Goal: Task Accomplishment & Management: Manage account settings

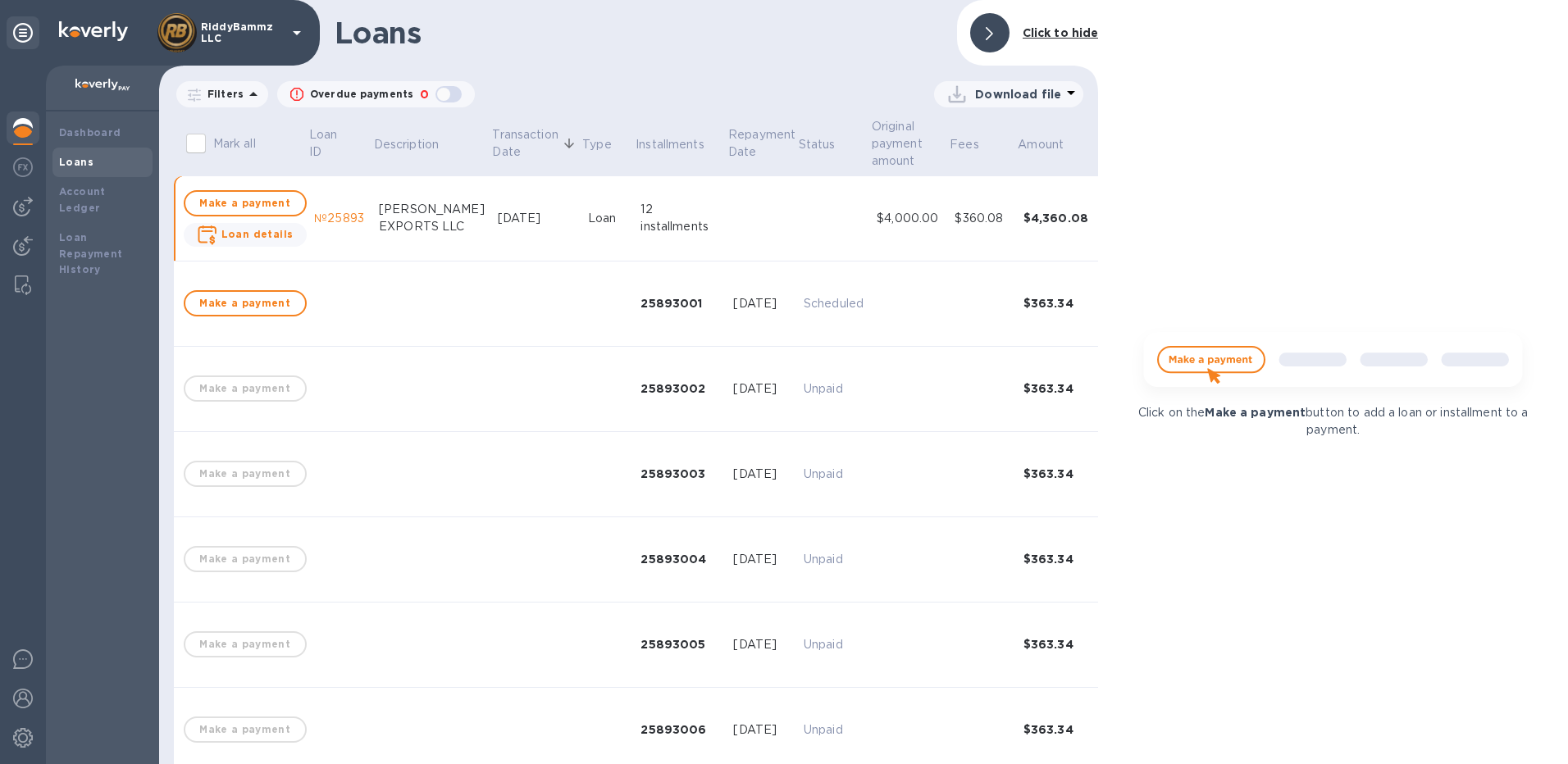
click at [23, 124] on img at bounding box center [22, 128] width 19 height 19
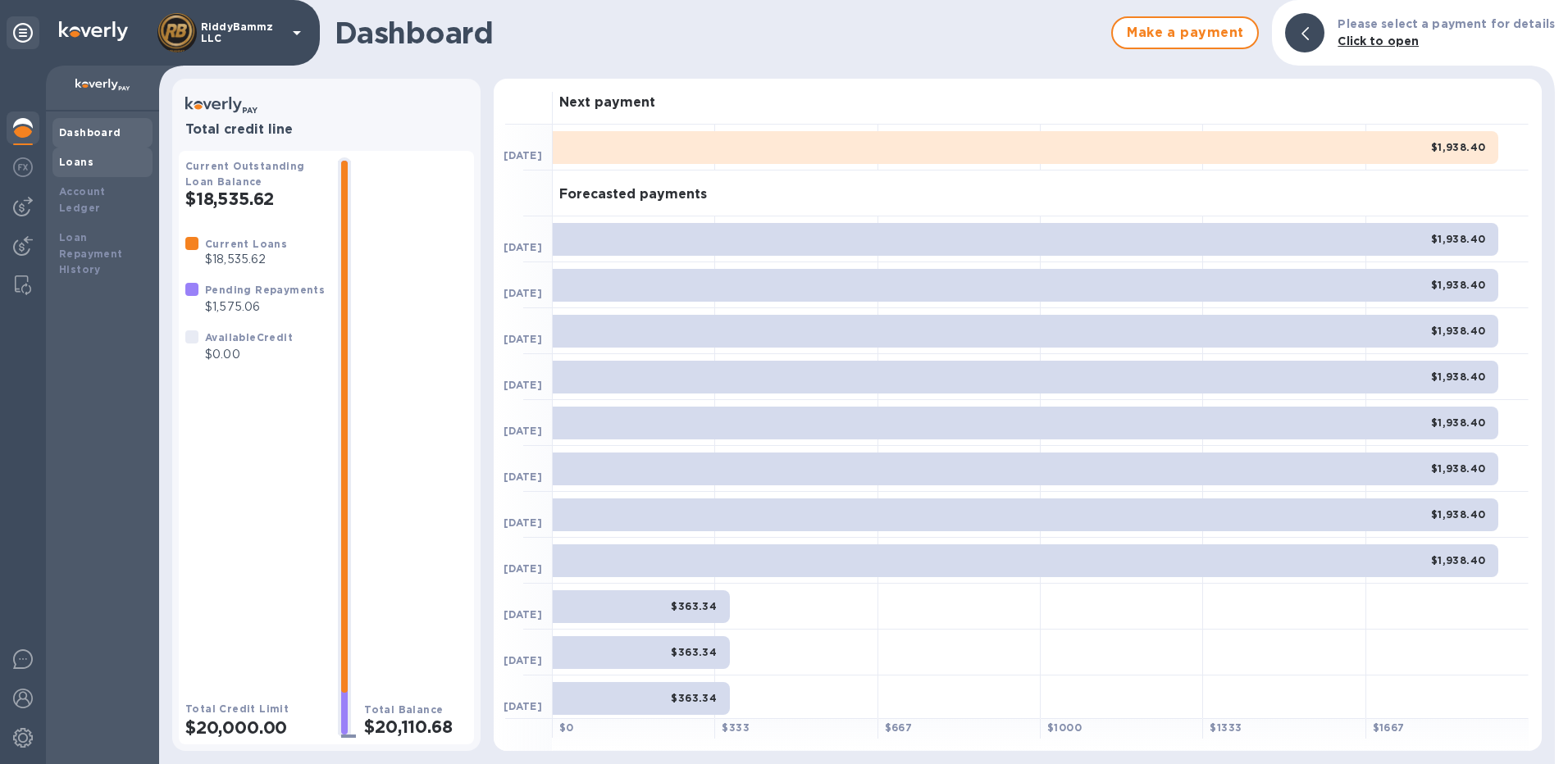
click at [82, 162] on b "Loans" at bounding box center [76, 161] width 34 height 12
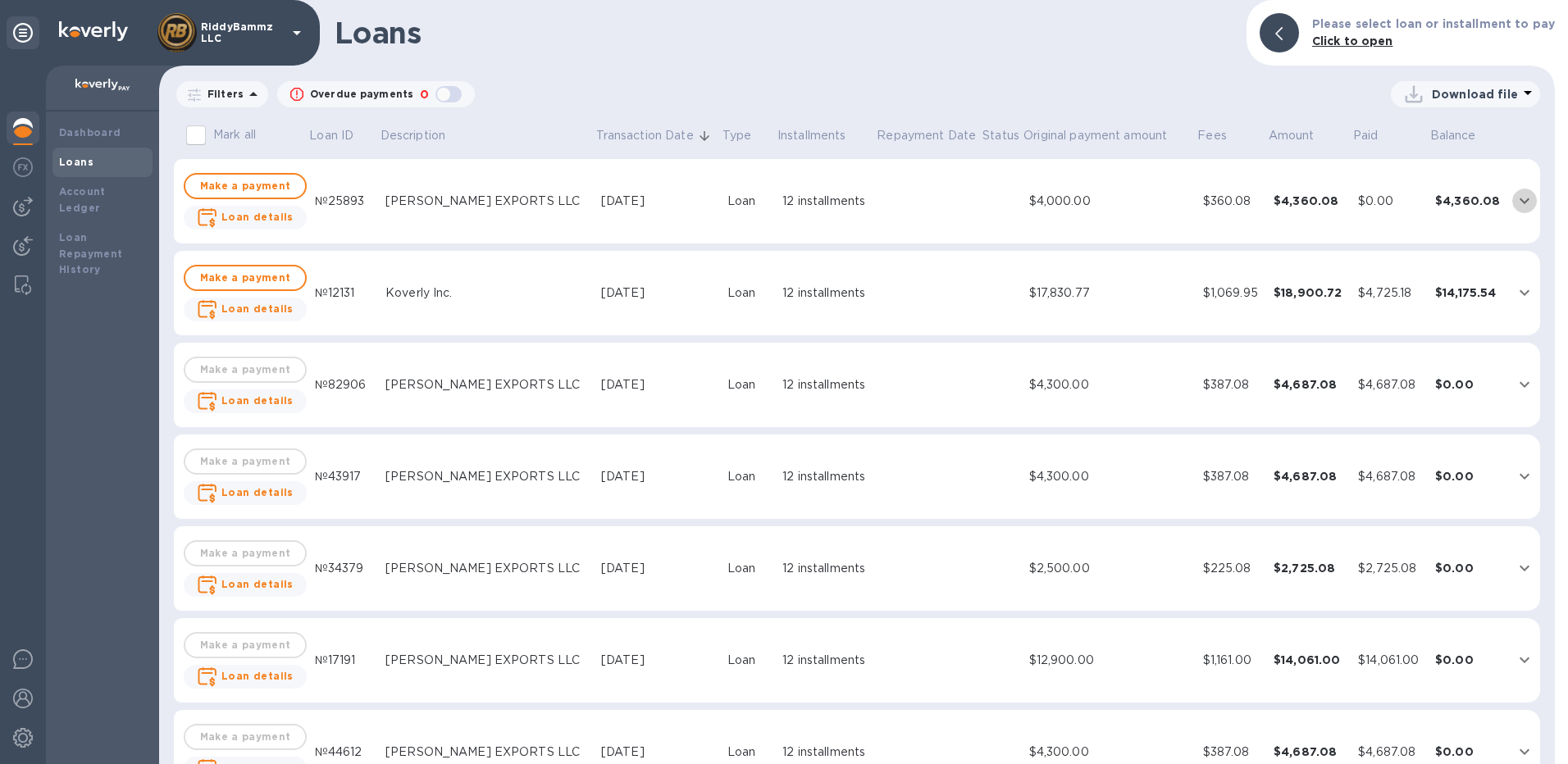
click at [1515, 203] on icon "expand row" at bounding box center [1524, 200] width 19 height 19
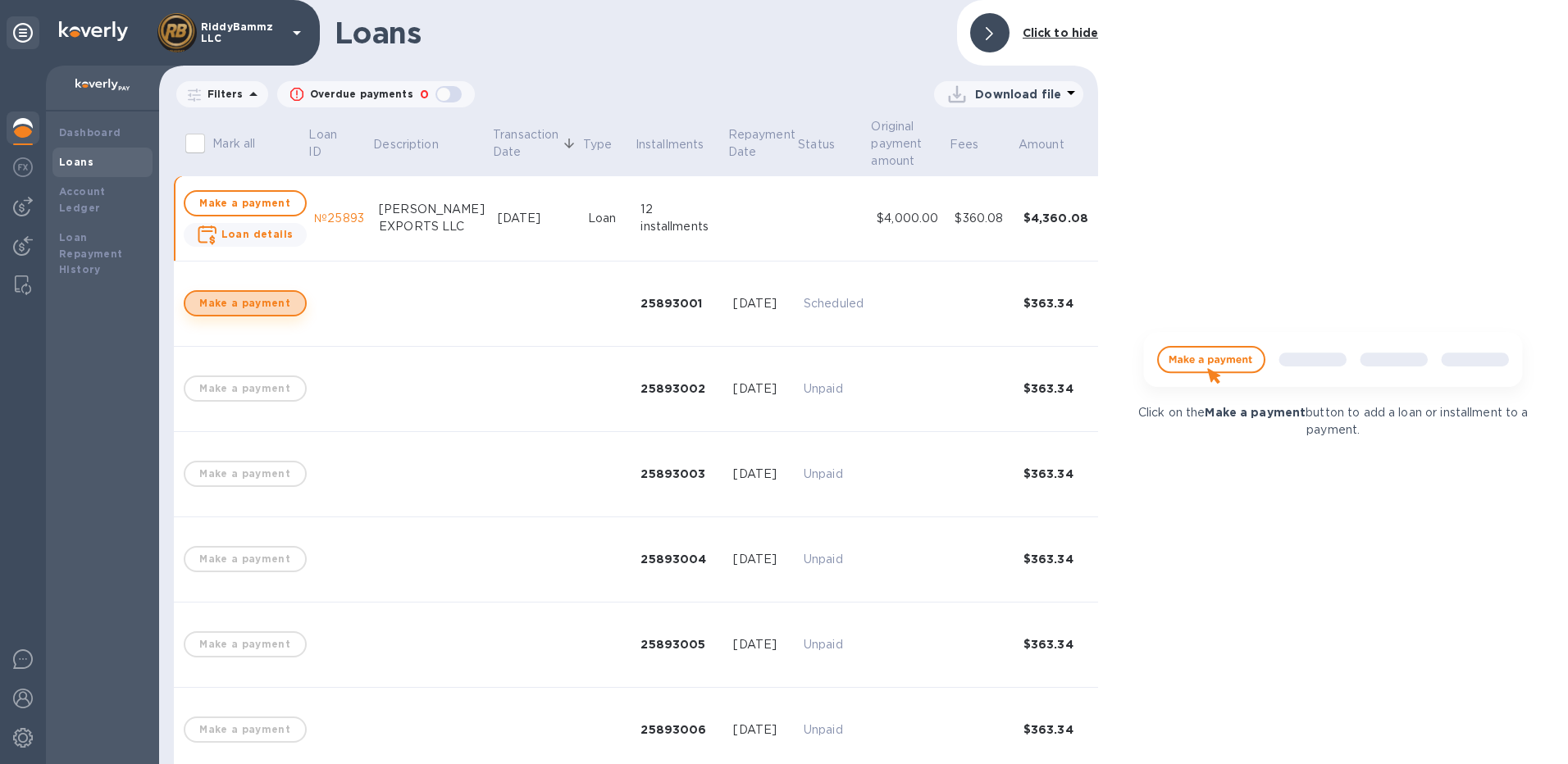
click at [255, 304] on span "Make a payment" at bounding box center [245, 303] width 94 height 19
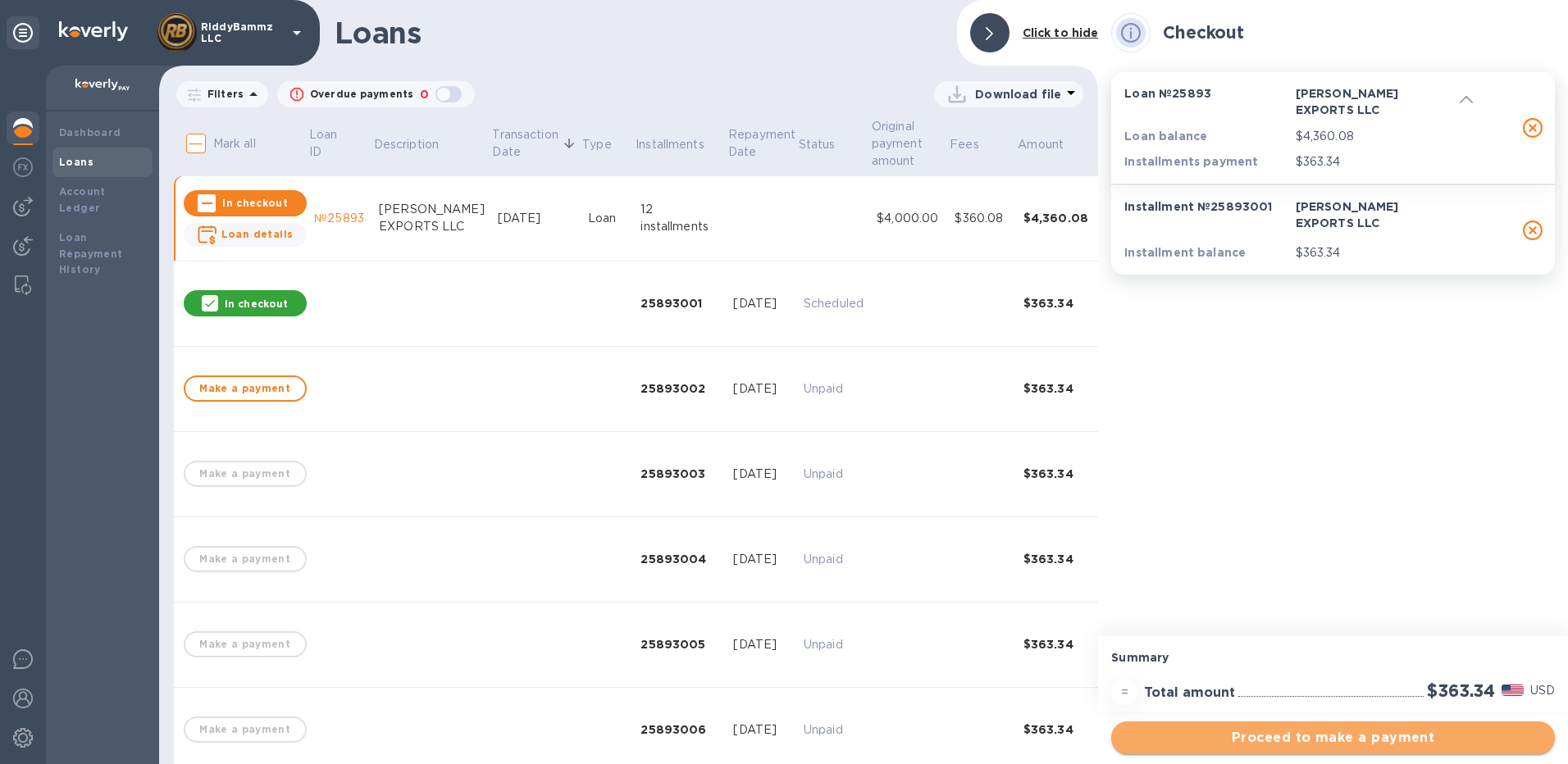
click at [1324, 735] on span "Proceed to make a payment" at bounding box center [1333, 737] width 418 height 19
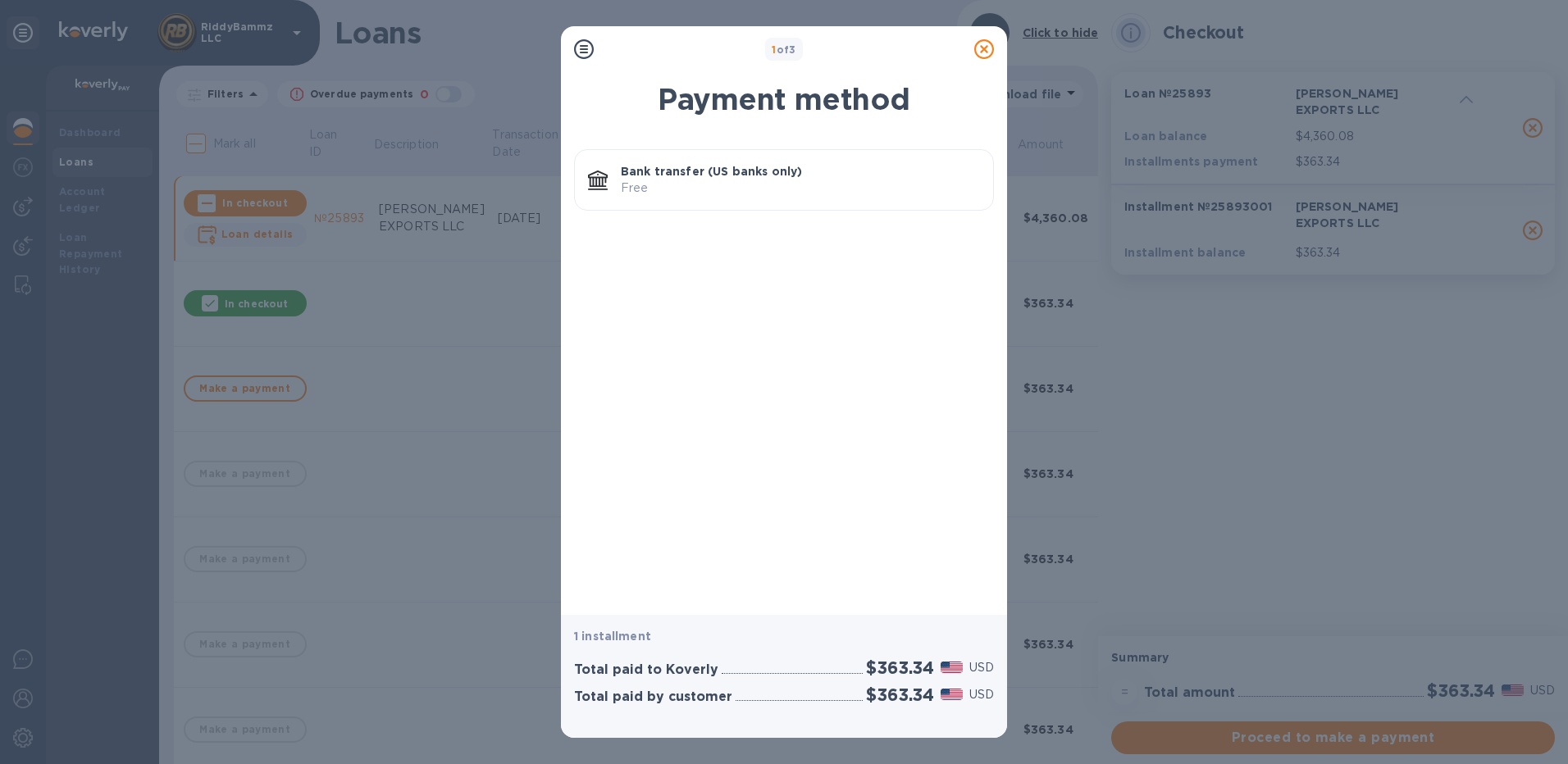
click at [688, 169] on p "Bank transfer (US banks only)" at bounding box center [800, 171] width 359 height 17
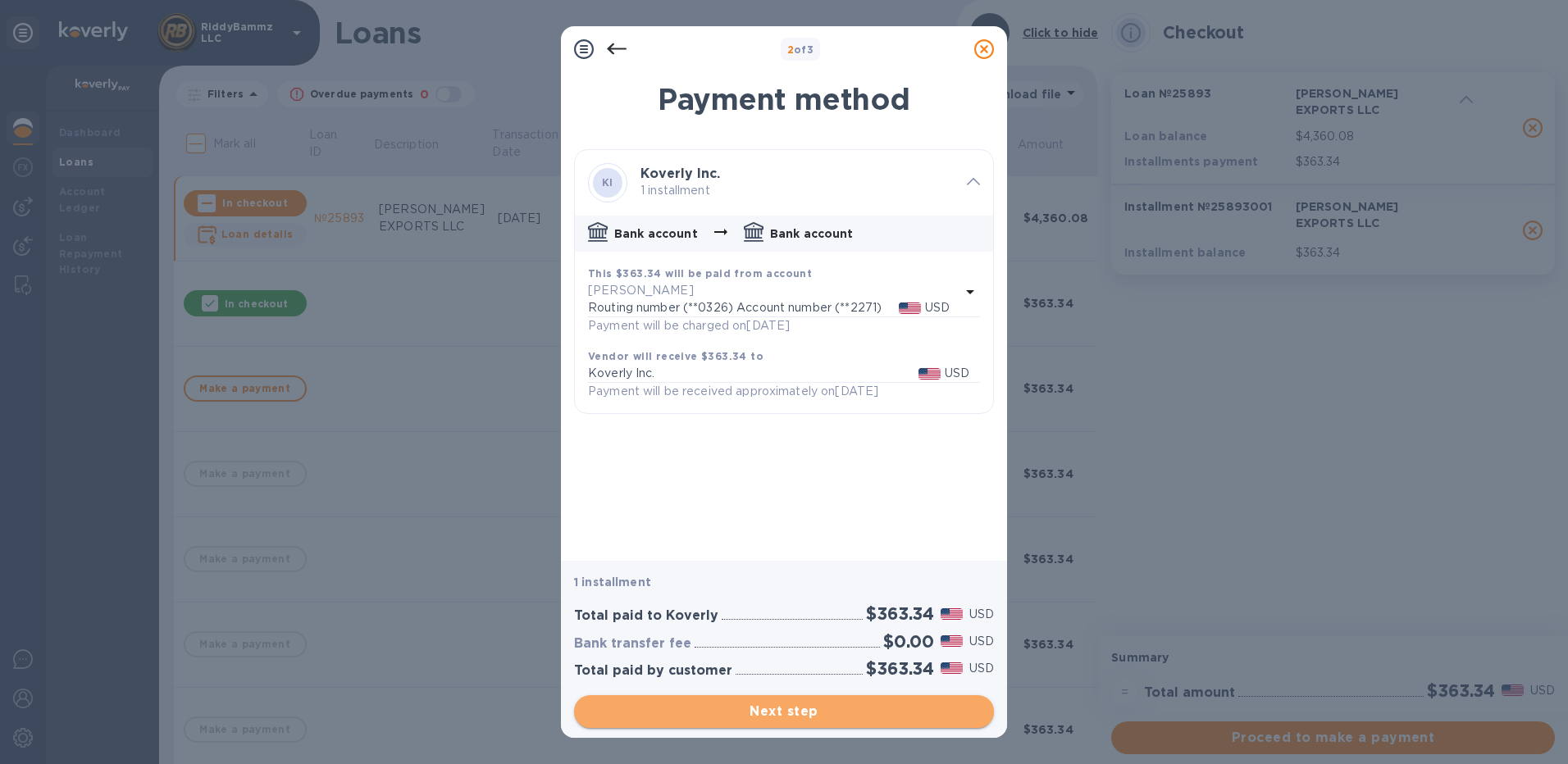
click at [799, 710] on span "Next step" at bounding box center [784, 711] width 394 height 19
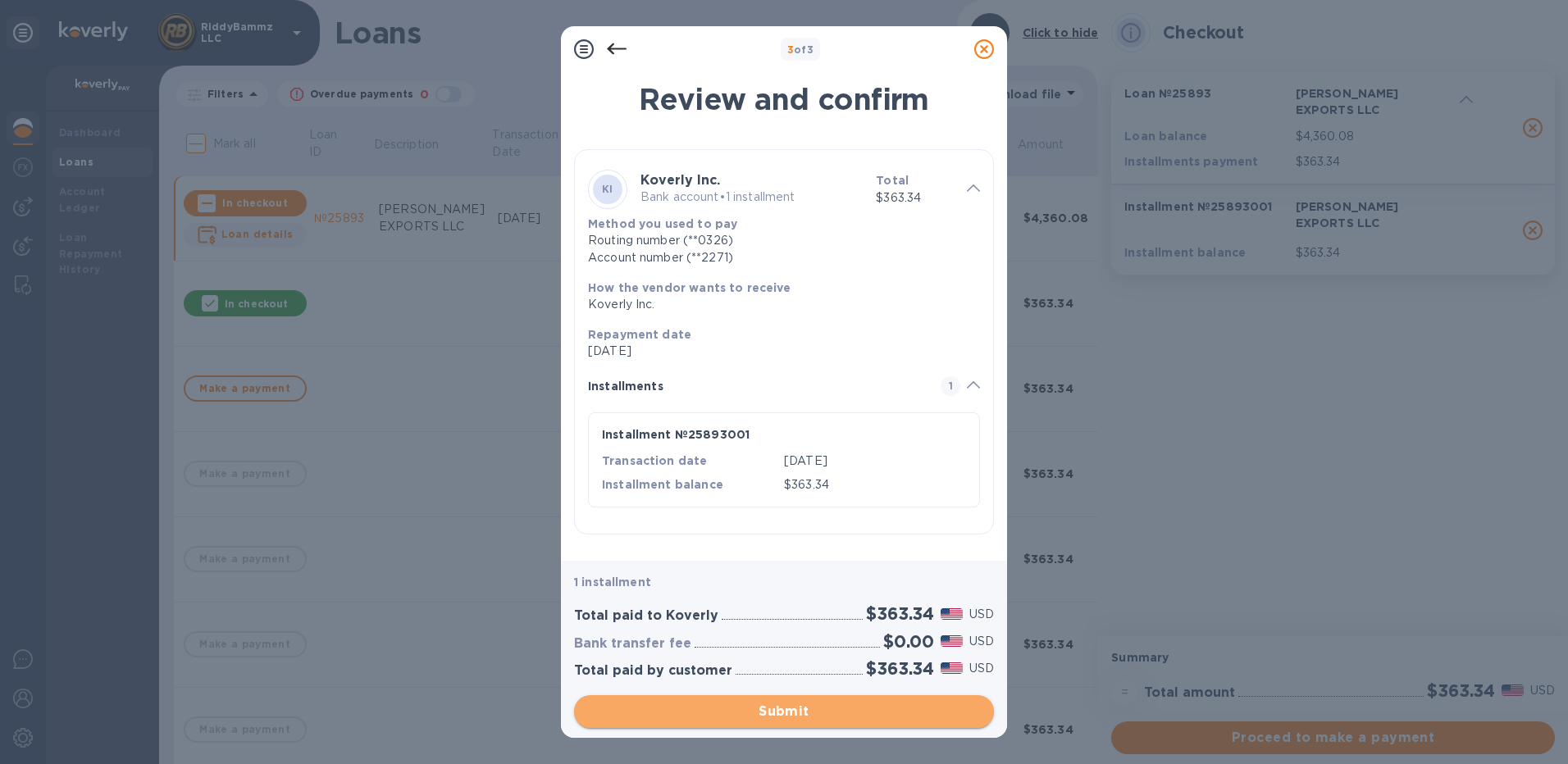
click at [799, 710] on span "Submit" at bounding box center [784, 711] width 394 height 19
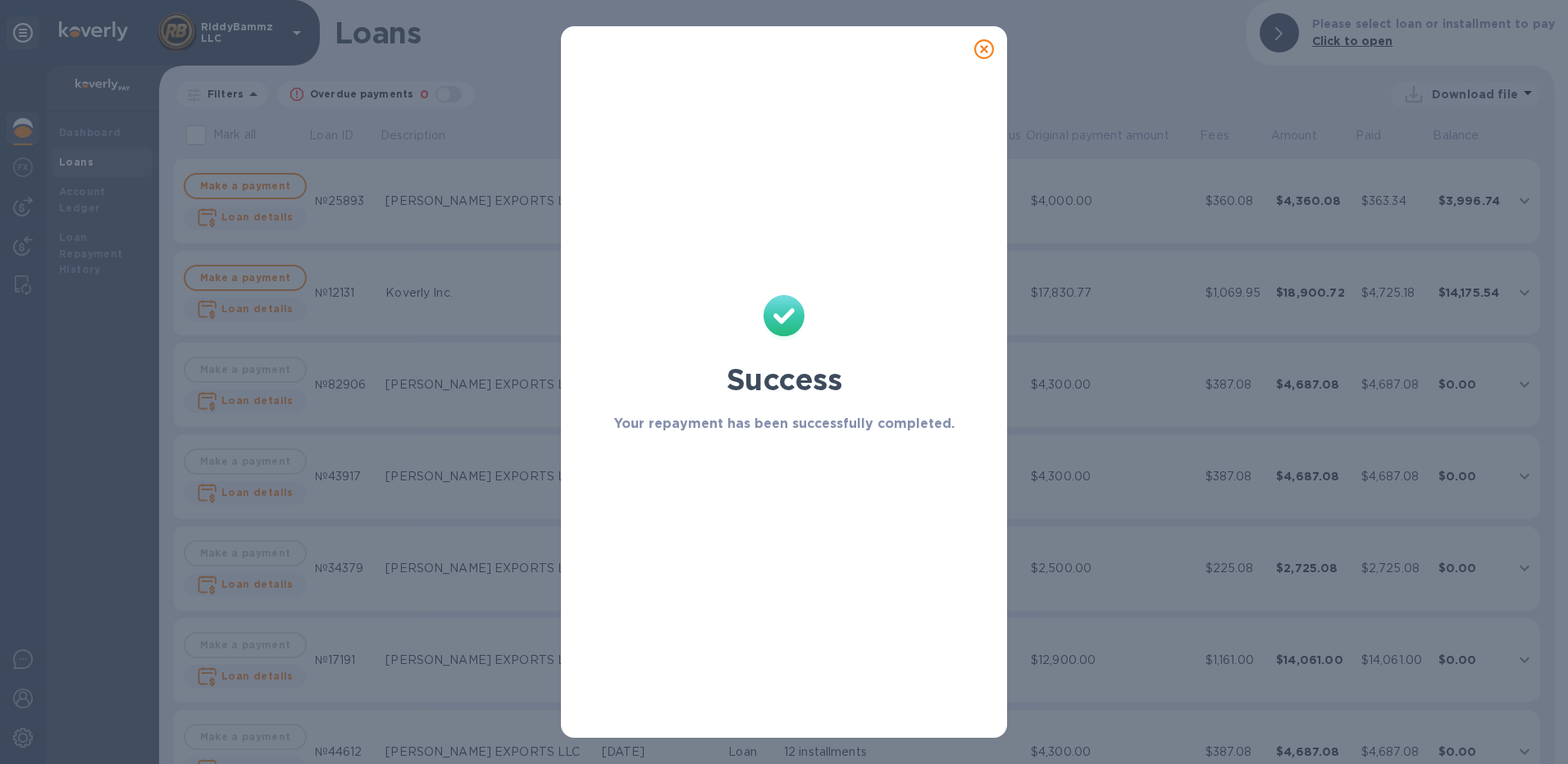
click at [979, 43] on icon at bounding box center [984, 49] width 19 height 19
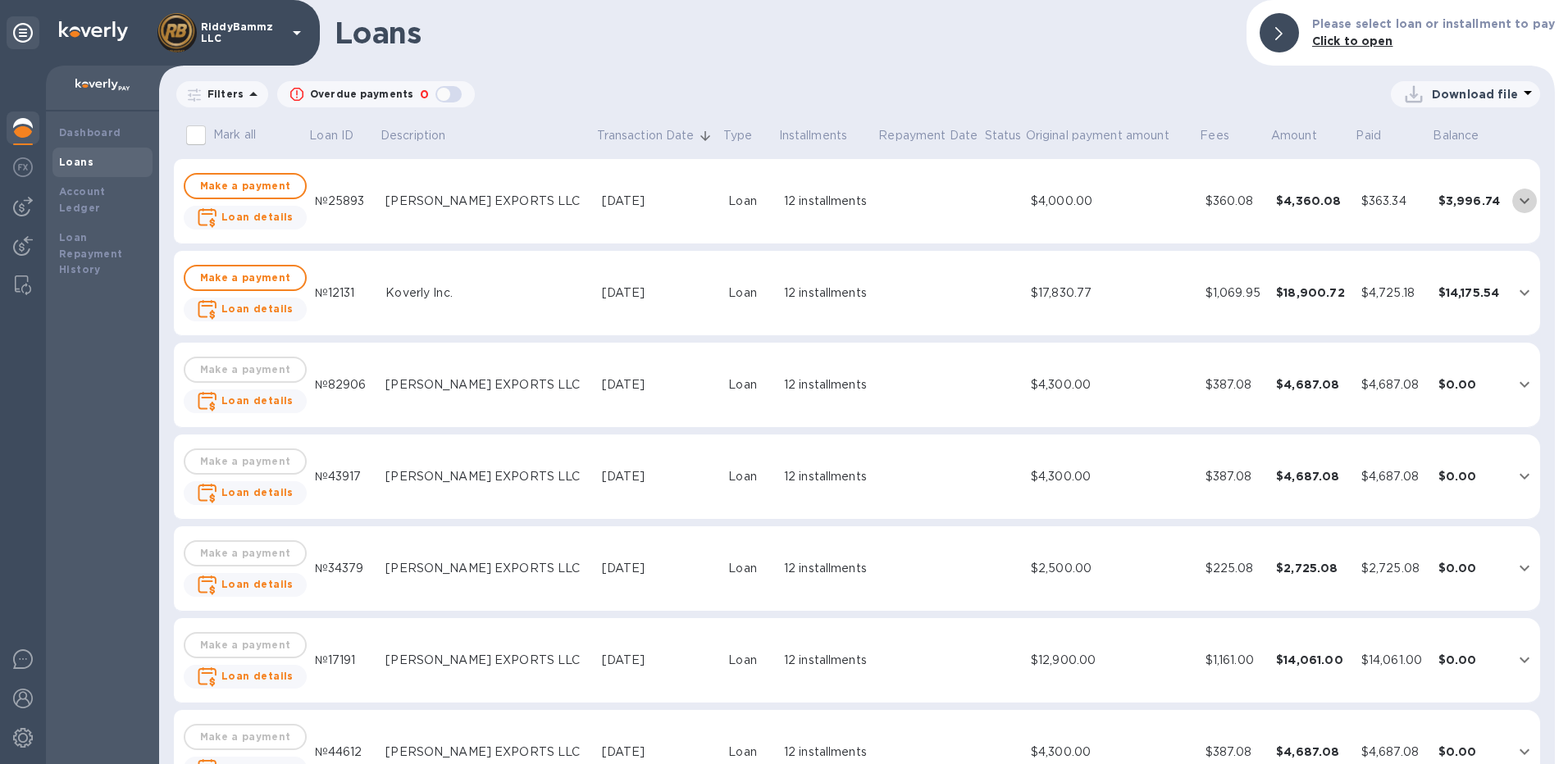
click at [1520, 199] on icon "expand row" at bounding box center [1524, 201] width 10 height 6
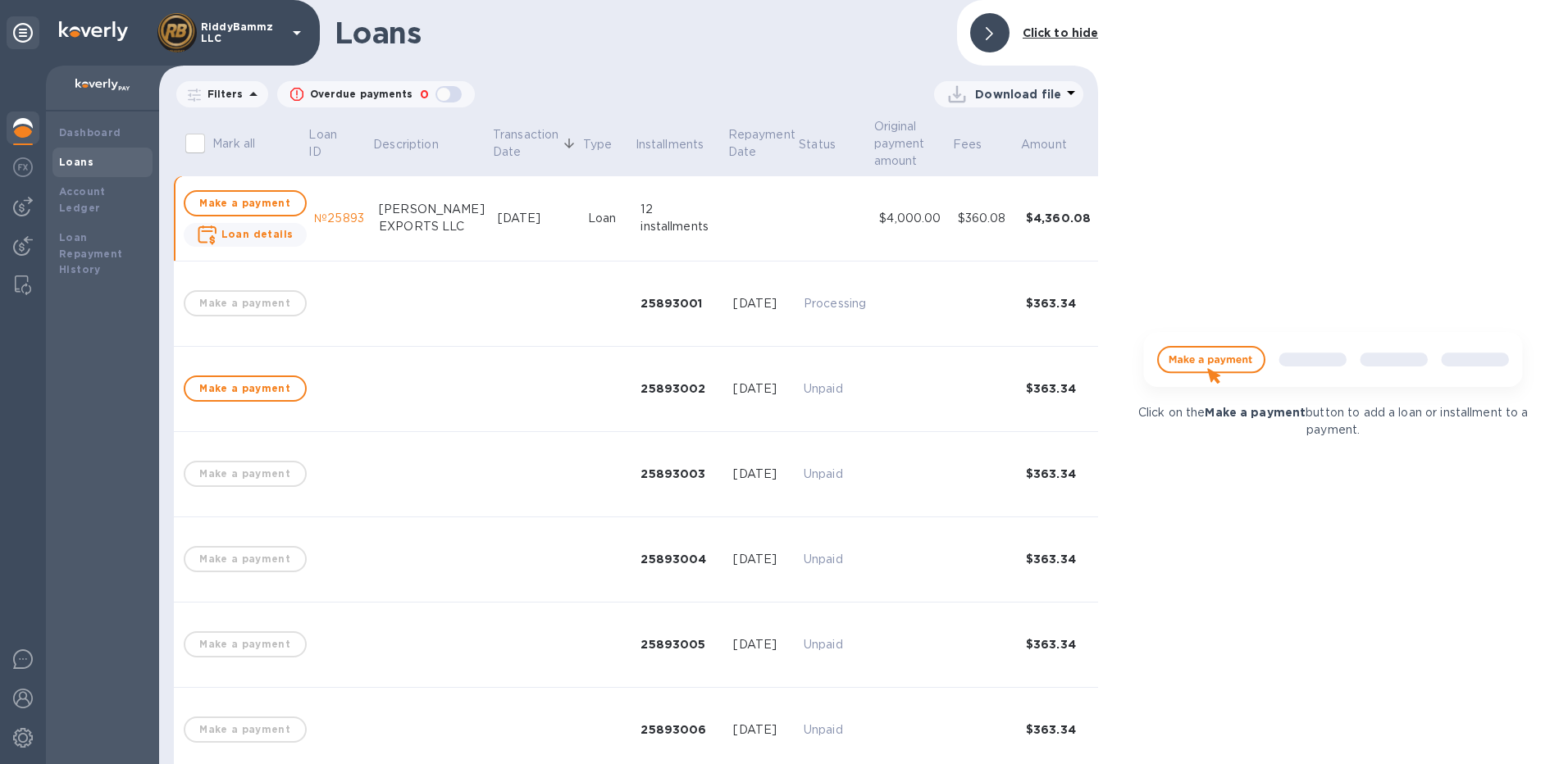
click at [993, 32] on icon at bounding box center [989, 33] width 7 height 13
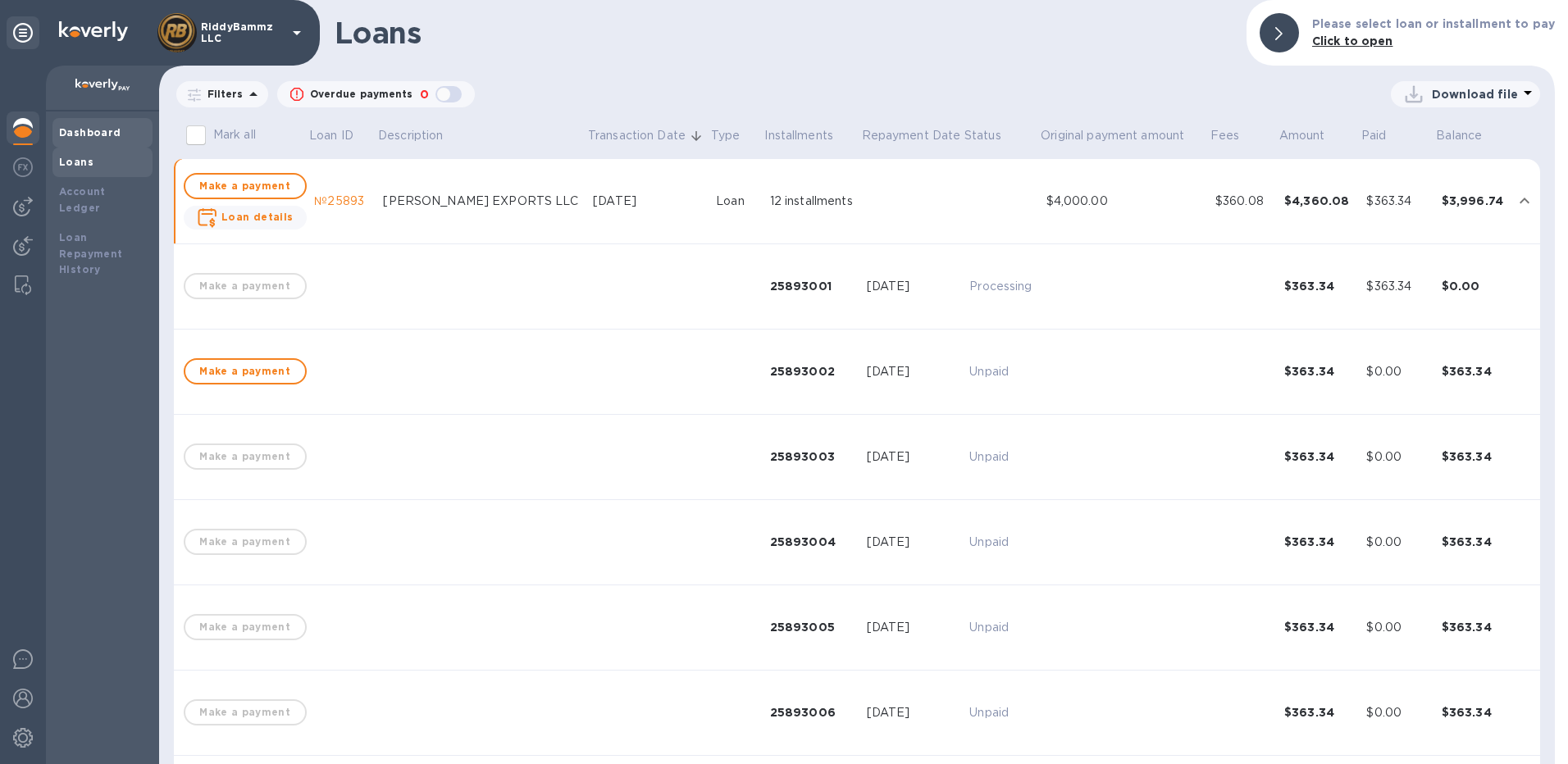
click at [82, 133] on b "Dashboard" at bounding box center [90, 132] width 62 height 12
